Goal: Check status

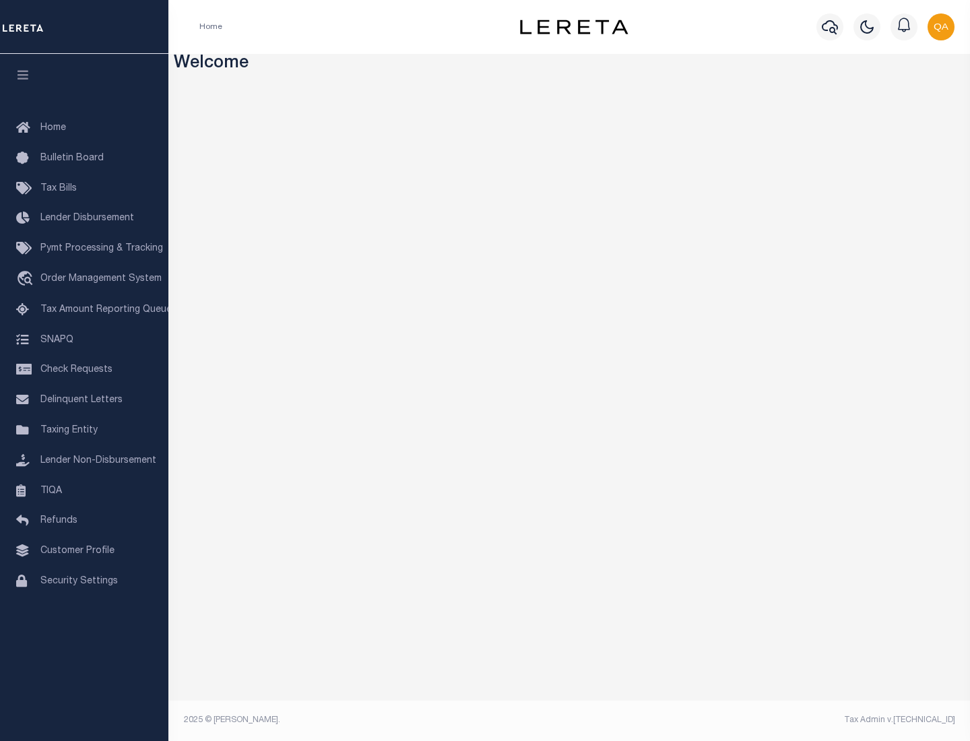
click at [84, 370] on span "Check Requests" at bounding box center [76, 369] width 72 height 9
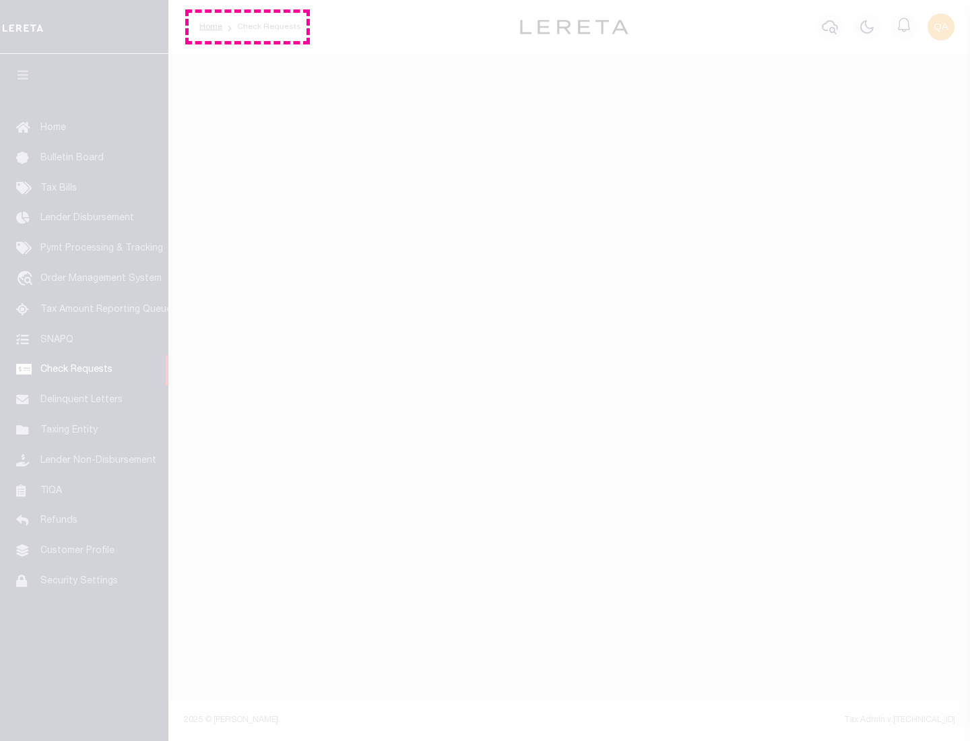
select select "50"
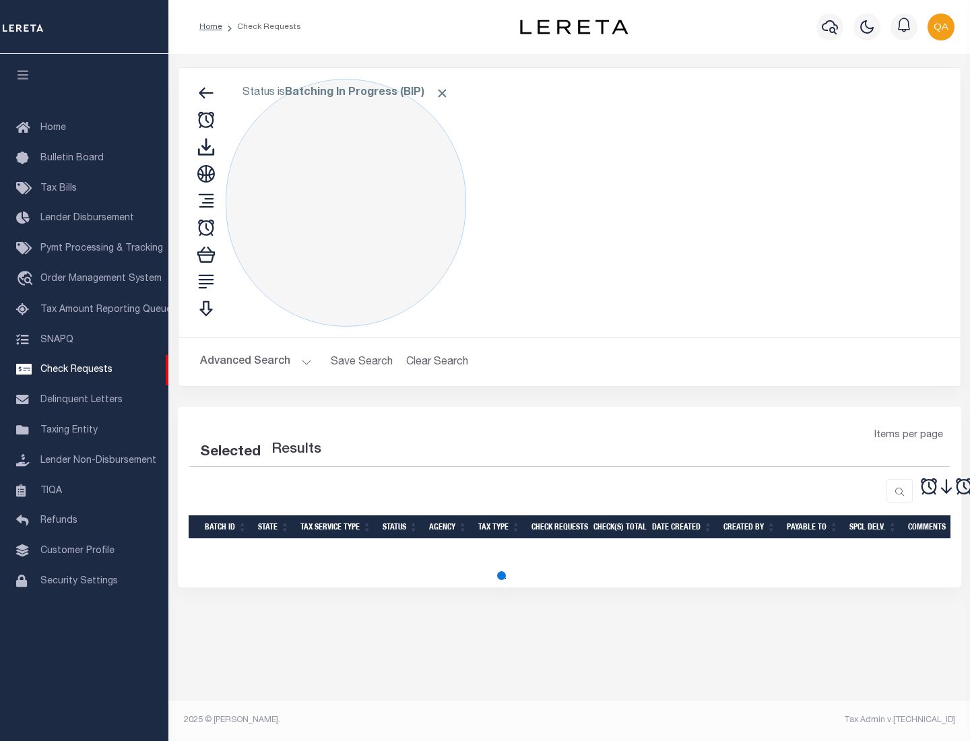
select select "50"
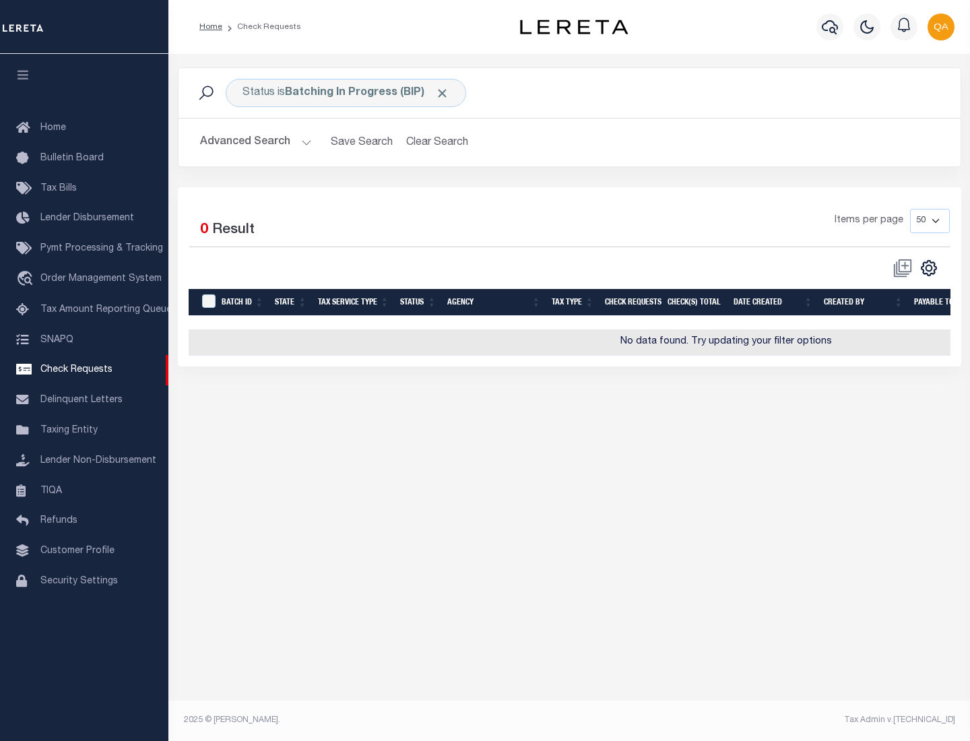
click at [442, 93] on span "Click to Remove" at bounding box center [442, 93] width 14 height 14
